Goal: Transaction & Acquisition: Purchase product/service

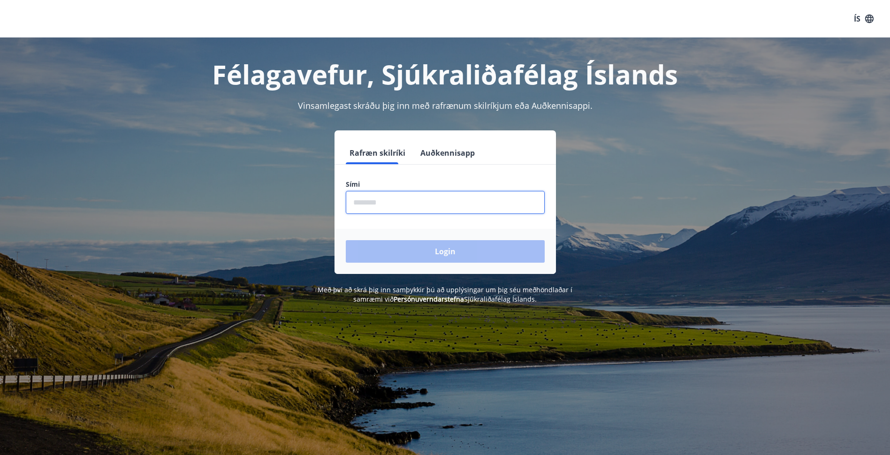
click at [400, 207] on input "phone" at bounding box center [445, 202] width 199 height 23
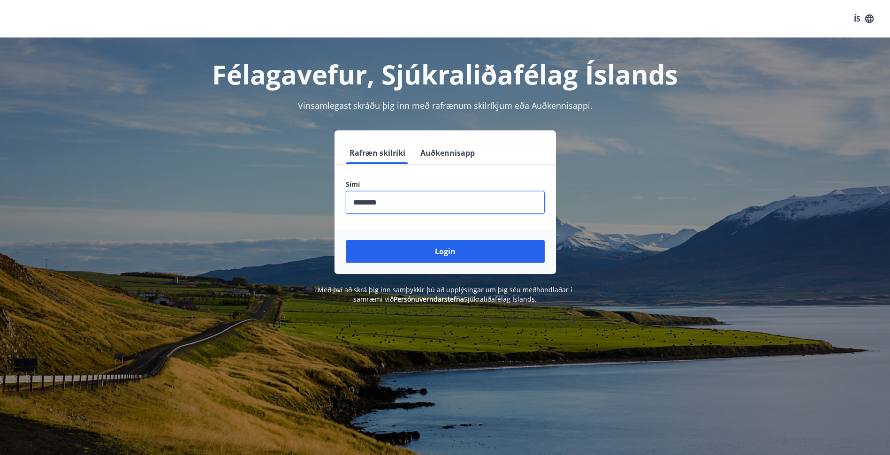
type input "********"
click at [346, 240] on button "Login" at bounding box center [445, 251] width 199 height 23
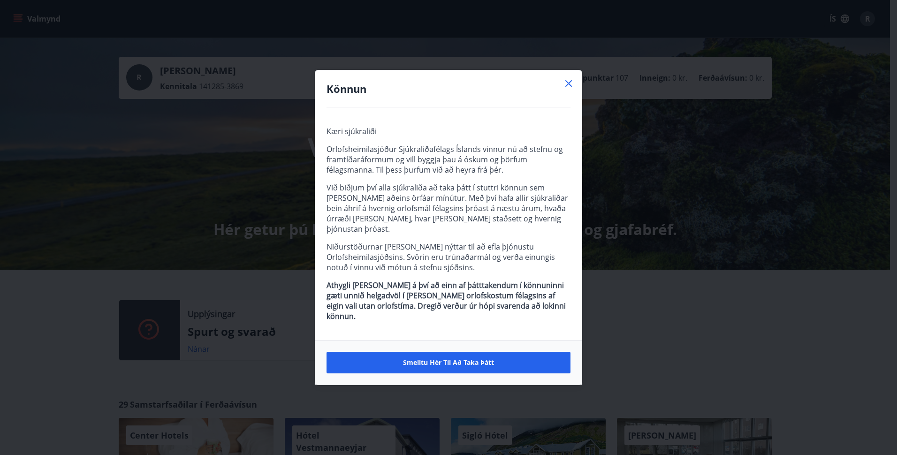
click at [229, 293] on div "Könnun Kæri sjúkraliði Orlofsheimilasjóður Sjúkraliðafélags Íslands vinnur nú a…" at bounding box center [448, 227] width 897 height 455
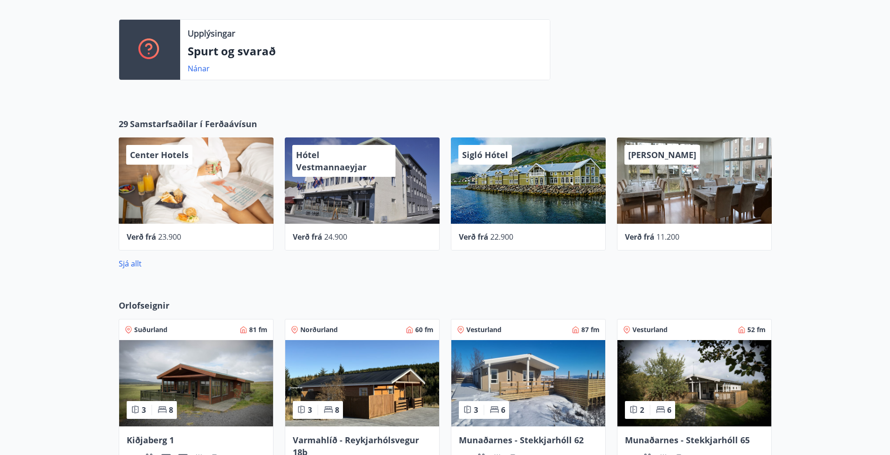
scroll to position [282, 0]
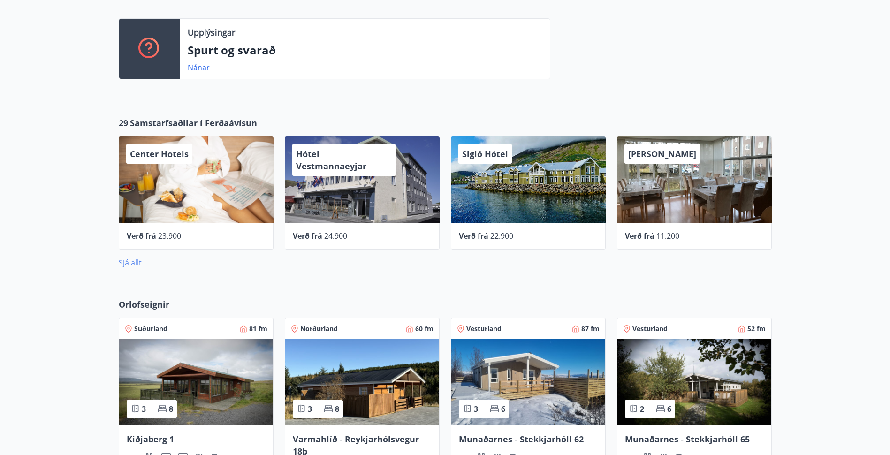
click at [137, 267] on link "Sjá allt" at bounding box center [130, 263] width 23 height 10
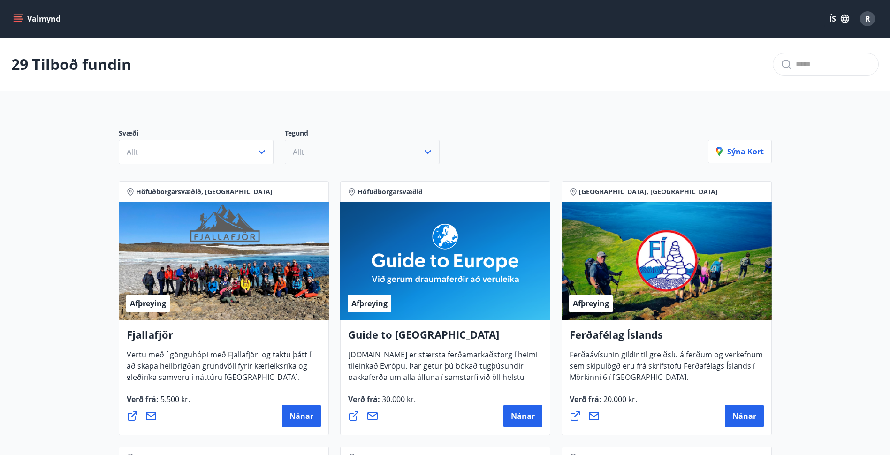
click at [323, 155] on button "Allt" at bounding box center [362, 152] width 155 height 24
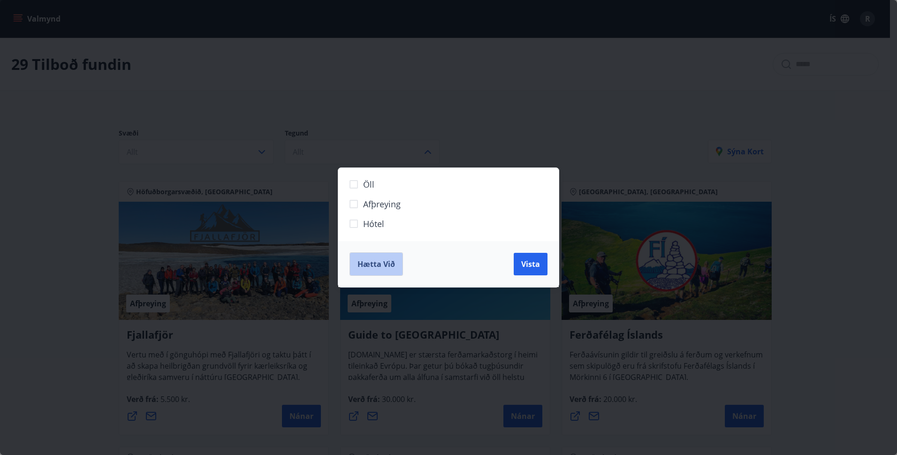
click at [381, 266] on span "Hætta við" at bounding box center [377, 264] width 38 height 10
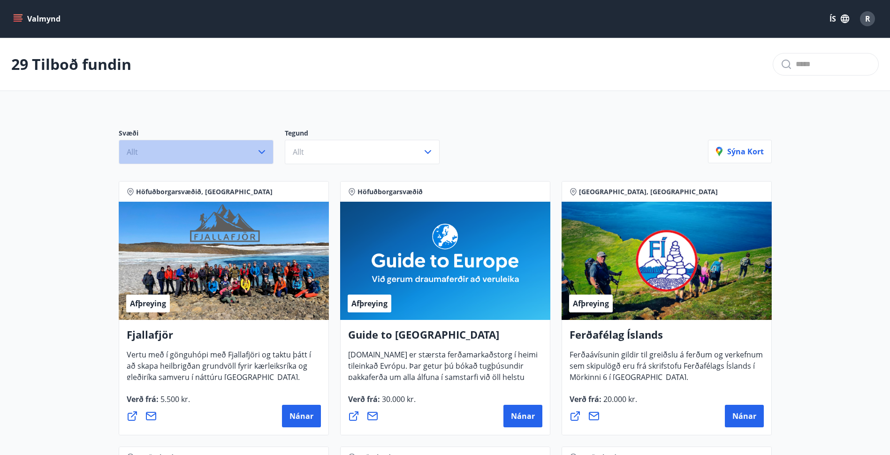
click at [192, 145] on button "Allt" at bounding box center [196, 152] width 155 height 24
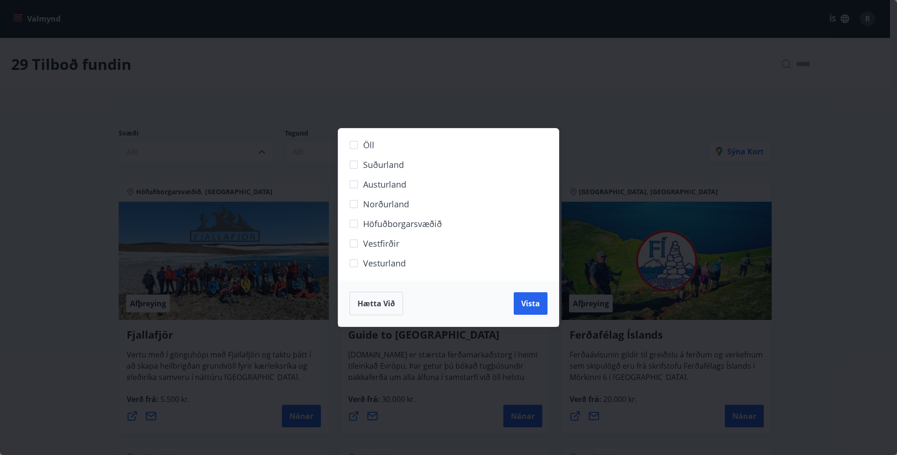
click at [404, 208] on span "Norðurland" at bounding box center [386, 204] width 46 height 12
click at [397, 205] on span "Norðurland" at bounding box center [386, 204] width 46 height 12
click at [404, 223] on span "Höfuðborgarsvæðið" at bounding box center [402, 224] width 79 height 12
click at [533, 304] on span "Vista" at bounding box center [530, 303] width 19 height 10
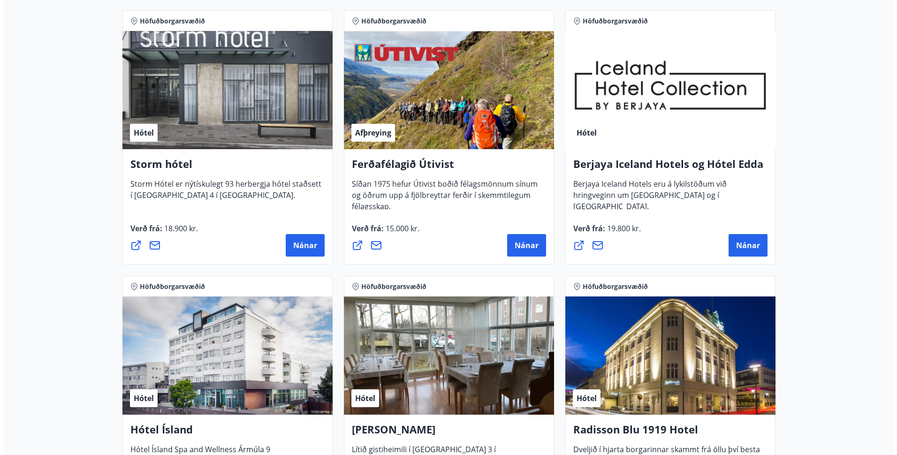
scroll to position [469, 0]
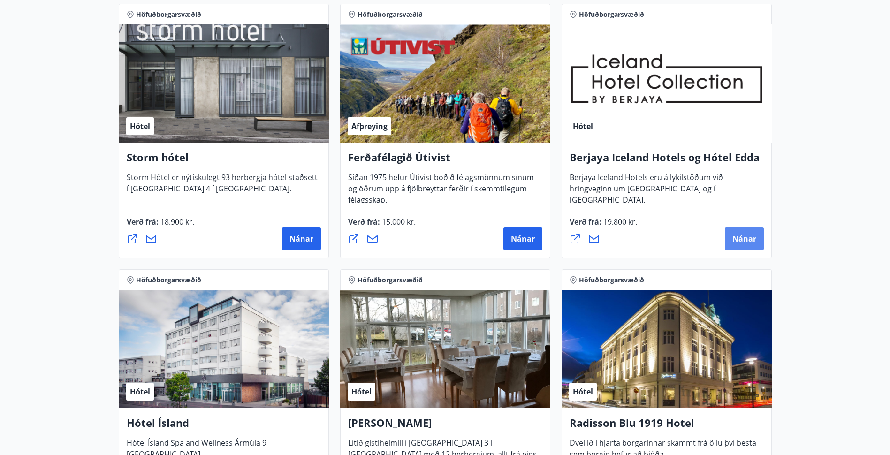
click at [752, 244] on span "Nánar" at bounding box center [744, 239] width 24 height 10
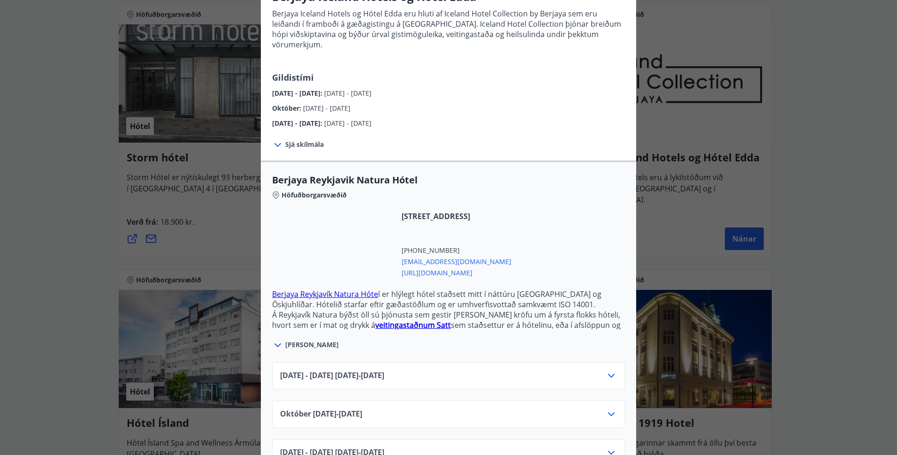
scroll to position [113, 0]
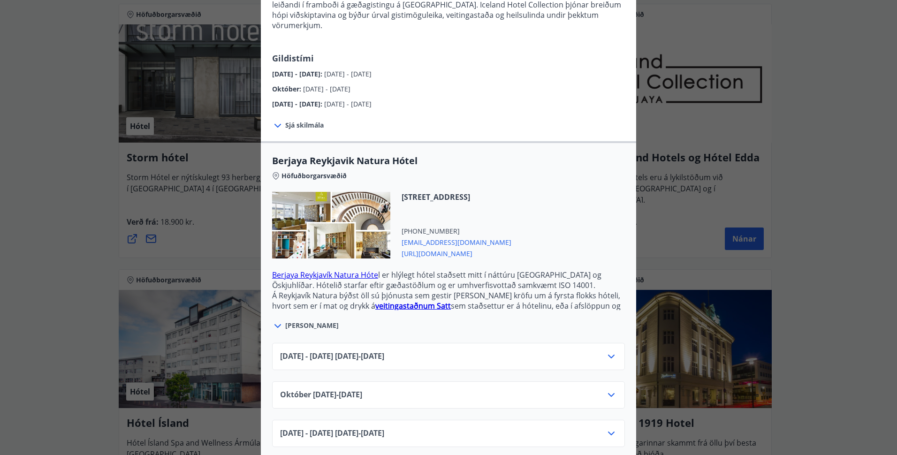
click at [613, 351] on icon at bounding box center [611, 356] width 11 height 11
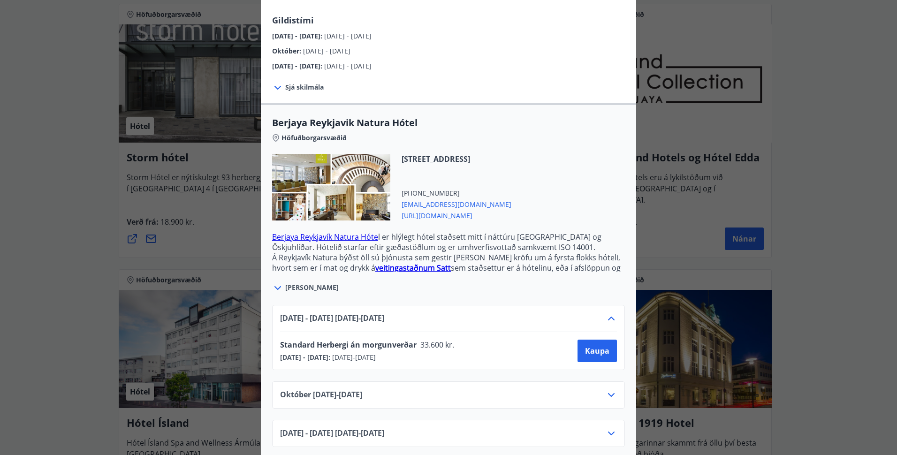
click at [606, 313] on icon at bounding box center [611, 318] width 11 height 11
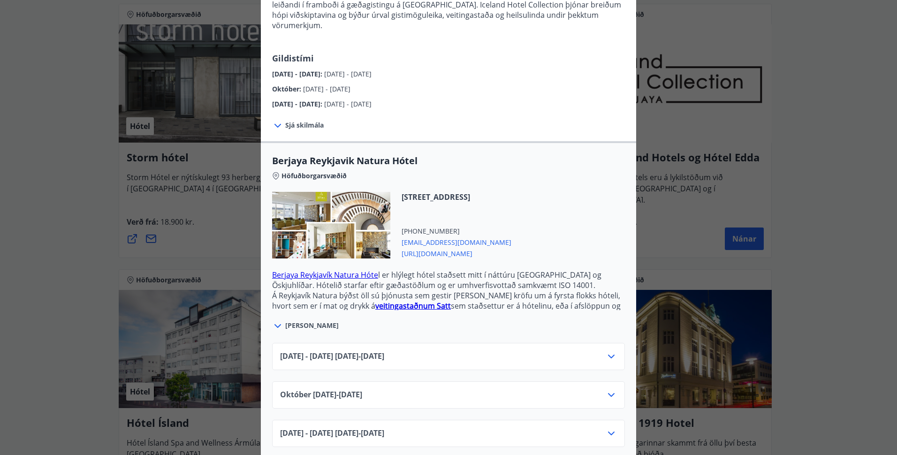
click at [610, 428] on icon at bounding box center [611, 433] width 11 height 11
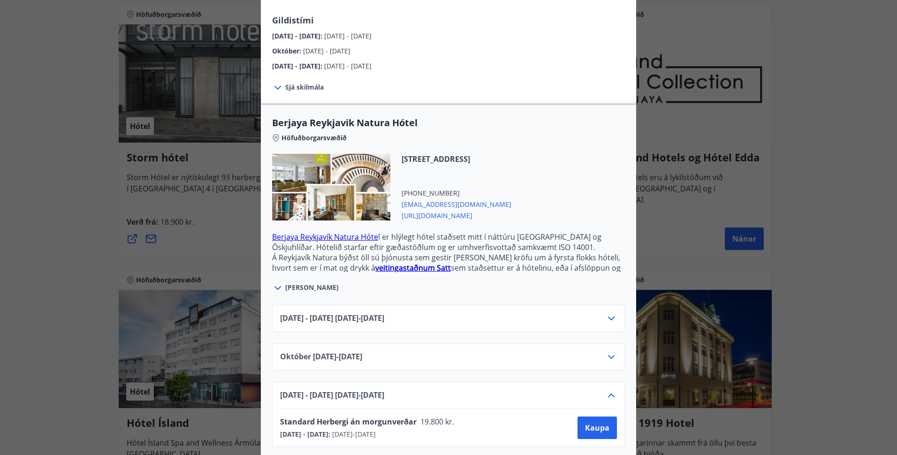
click at [608, 313] on icon at bounding box center [611, 318] width 11 height 11
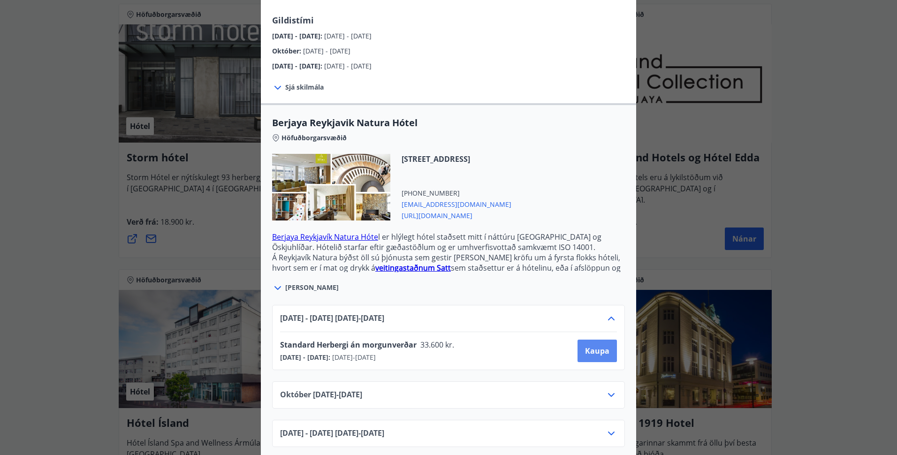
click at [585, 346] on span "Kaupa" at bounding box center [597, 351] width 24 height 10
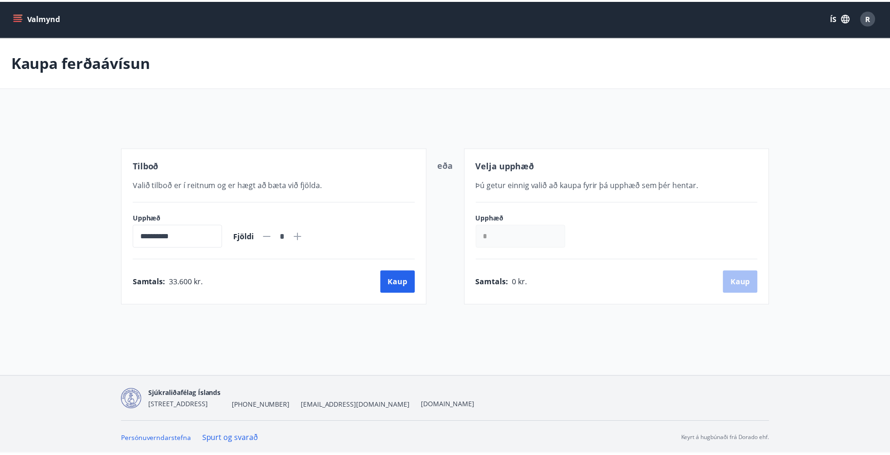
scroll to position [1, 0]
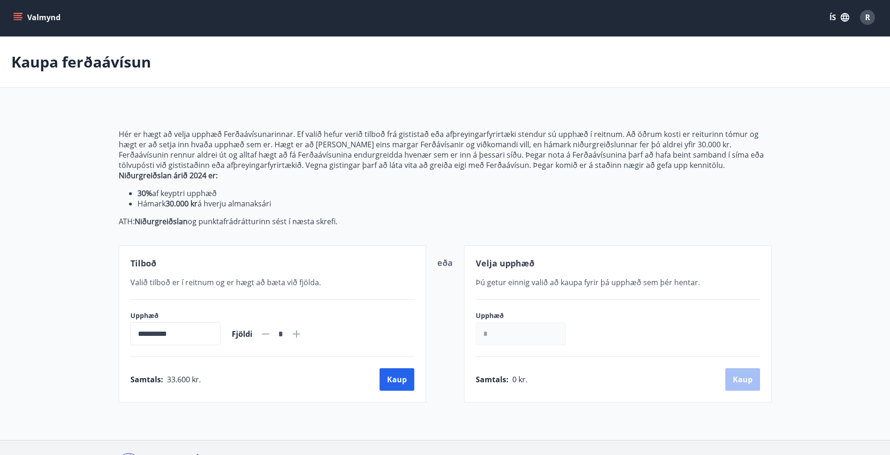
click at [300, 335] on icon at bounding box center [297, 334] width 8 height 8
type input "*"
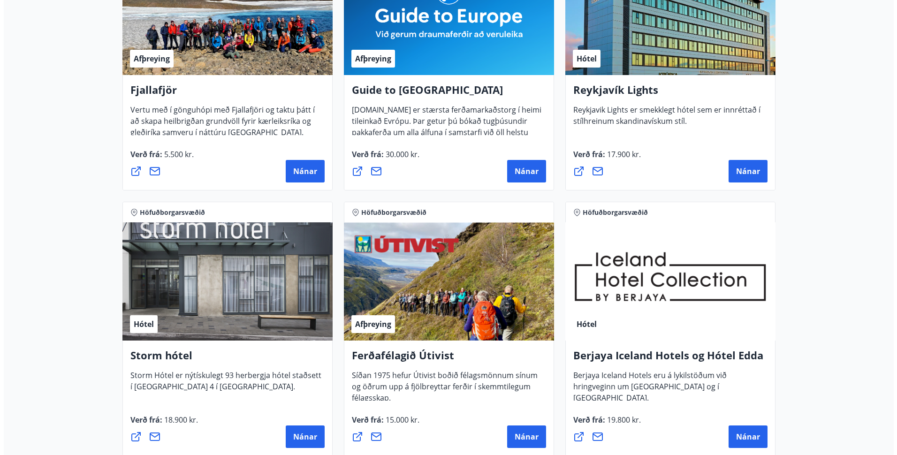
scroll to position [377, 0]
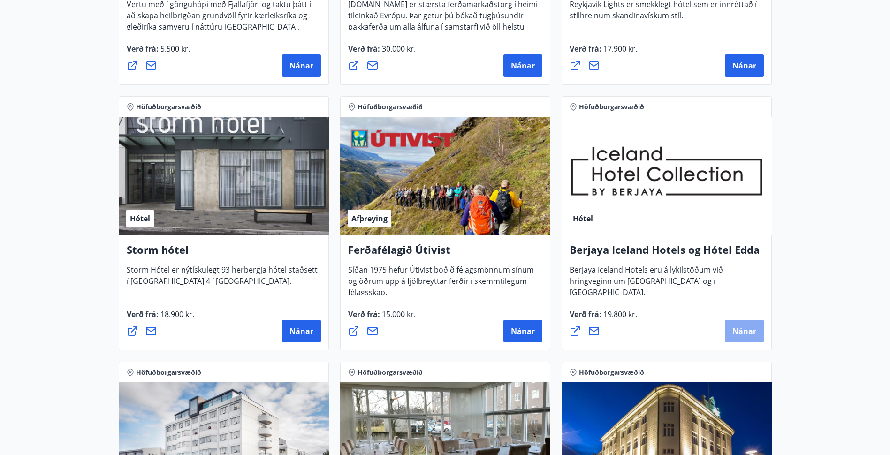
click at [750, 335] on span "Nánar" at bounding box center [744, 331] width 24 height 10
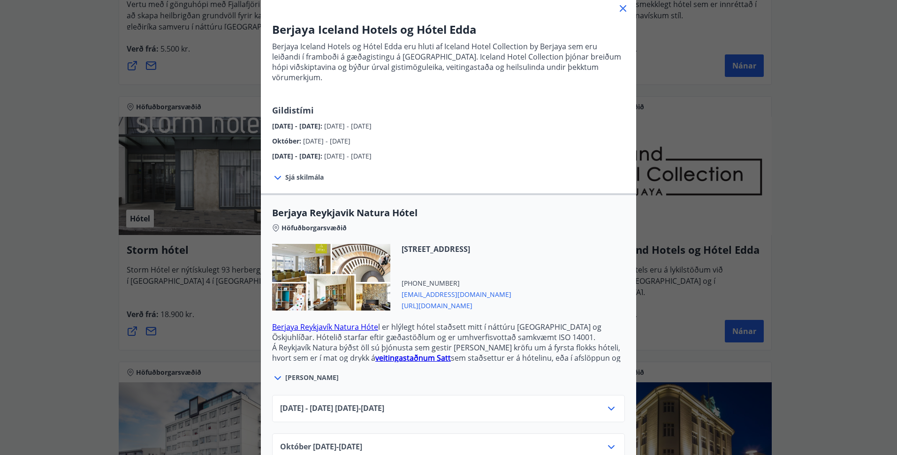
scroll to position [113, 0]
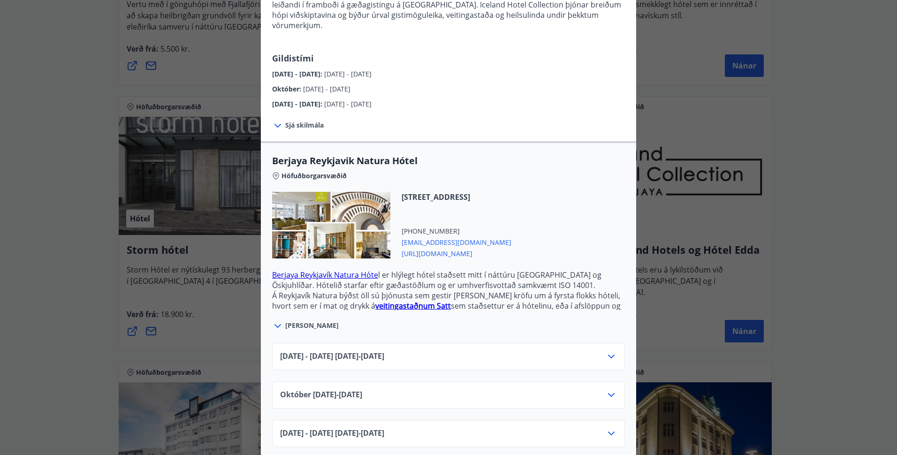
click at [609, 351] on icon at bounding box center [611, 356] width 11 height 11
click at [598, 384] on span "Kaupa" at bounding box center [597, 389] width 24 height 10
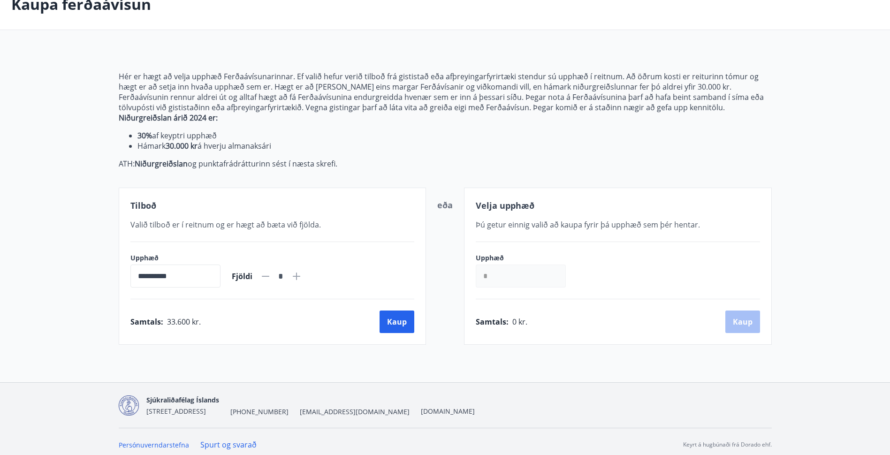
scroll to position [65, 0]
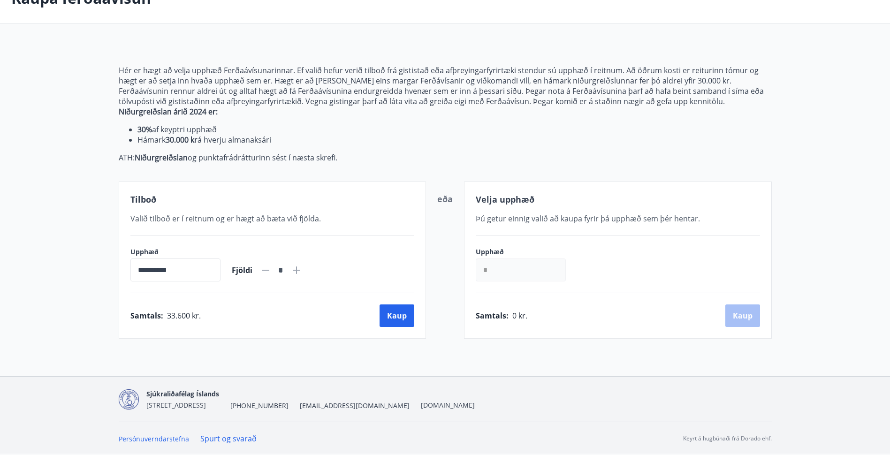
click at [662, 253] on div "Upphæð * ​" at bounding box center [618, 264] width 284 height 34
click at [508, 271] on input "*" at bounding box center [521, 270] width 90 height 23
drag, startPoint x: 497, startPoint y: 272, endPoint x: 467, endPoint y: 267, distance: 30.9
click at [467, 267] on div "Velja upphæð Þú getur einnig valið að kaupa fyrir þá upphæð sem þér hentar. Upp…" at bounding box center [618, 260] width 308 height 157
type input "******"
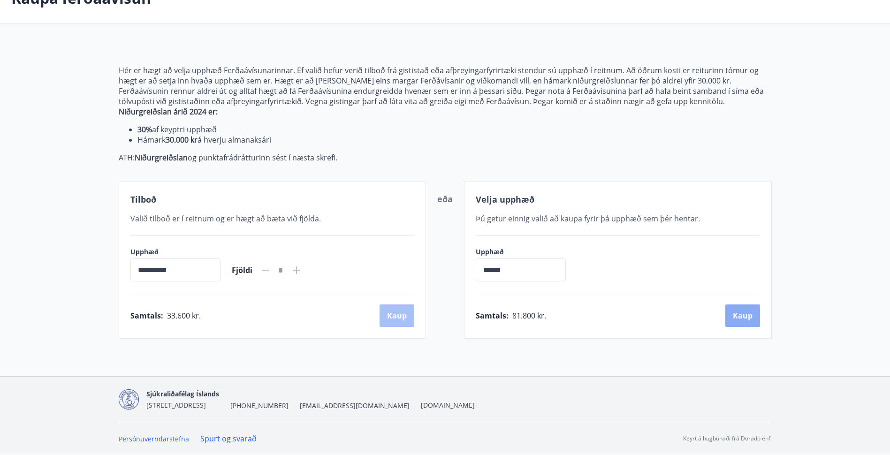
click at [732, 318] on button "Kaup" at bounding box center [742, 316] width 35 height 23
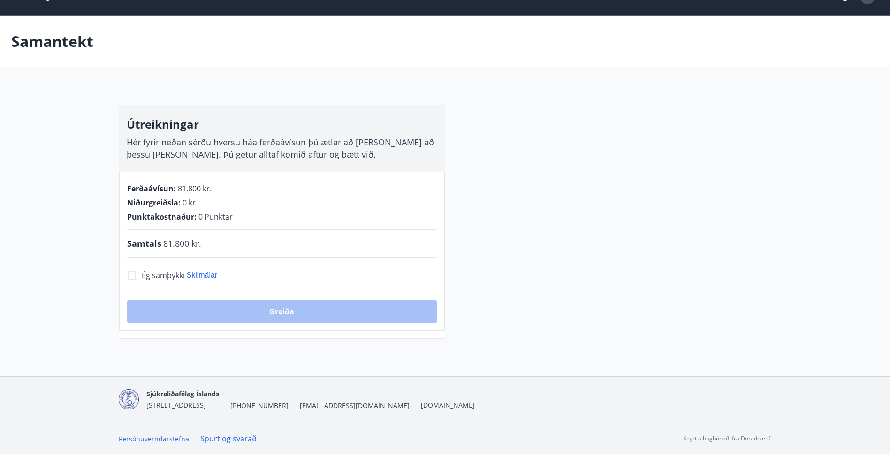
scroll to position [65, 0]
